Goal: Check status: Check status

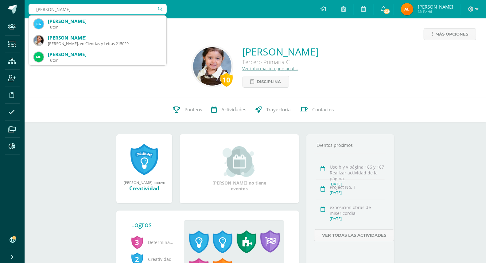
click at [36, 10] on input "gamez" at bounding box center [98, 9] width 138 height 10
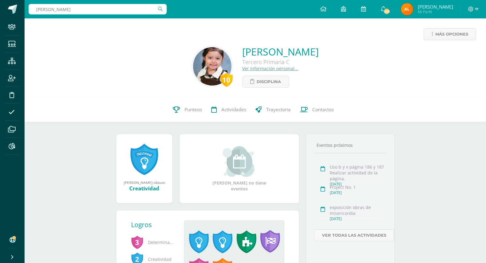
click at [79, 9] on input "samantha gamez" at bounding box center [98, 9] width 138 height 10
type input "samantha gamez"
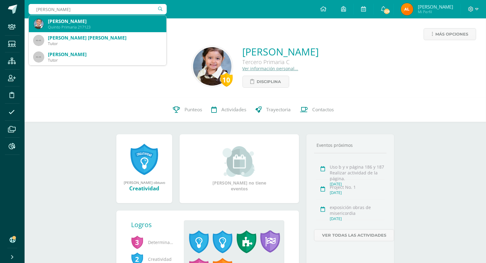
click at [88, 16] on div "Samanta Rubí Gámez Peláez Quinto Primaria 217123" at bounding box center [98, 24] width 128 height 17
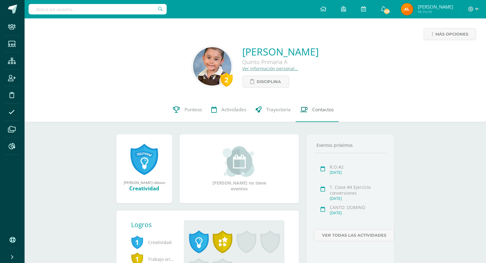
click at [314, 109] on span "Contactos" at bounding box center [323, 110] width 21 height 6
click at [197, 110] on span "Punteos" at bounding box center [194, 110] width 18 height 6
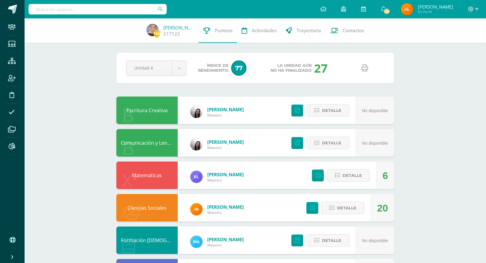
click at [362, 70] on icon at bounding box center [365, 68] width 7 height 7
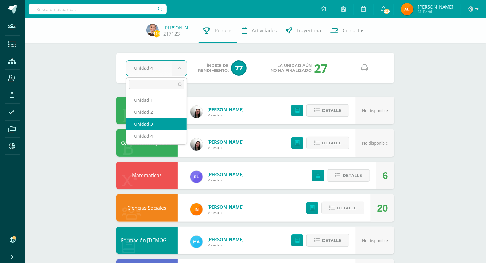
select select "Unidad 3"
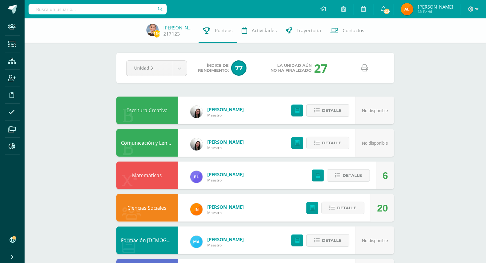
click at [369, 66] on link at bounding box center [365, 68] width 16 height 16
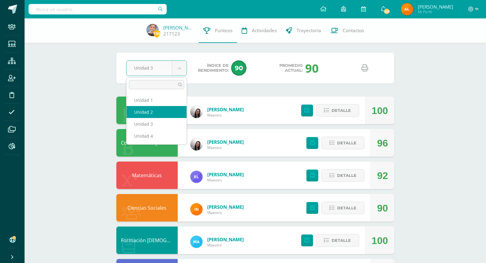
select select "Unidad 2"
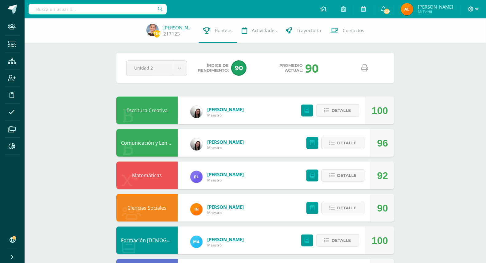
click at [363, 71] on icon at bounding box center [365, 68] width 7 height 7
